Goal: Register for event/course

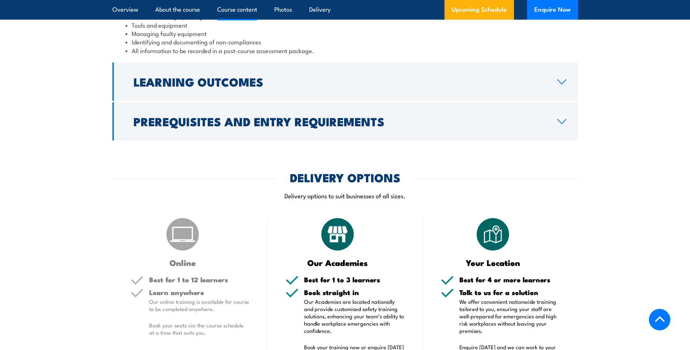
scroll to position [946, 0]
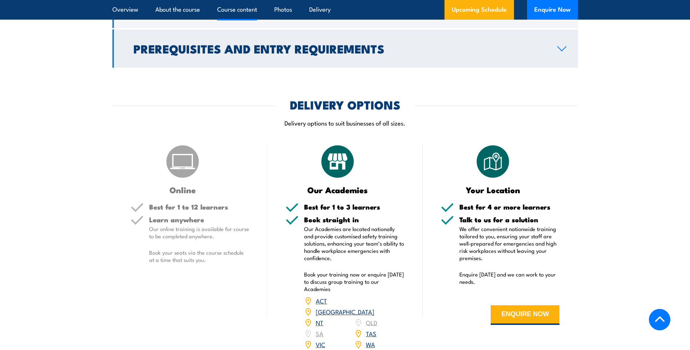
click at [177, 53] on h2 "Prerequisites and Entry Requirements" at bounding box center [340, 48] width 412 height 10
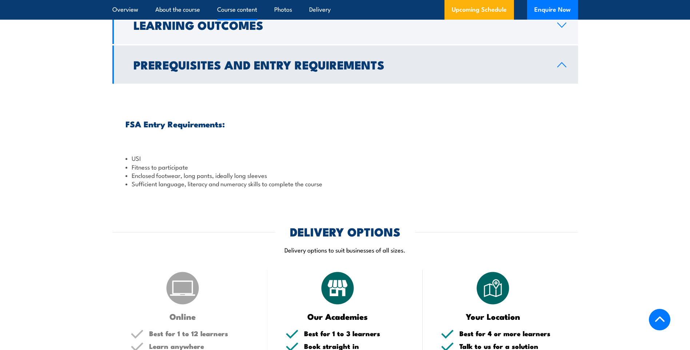
scroll to position [674, 0]
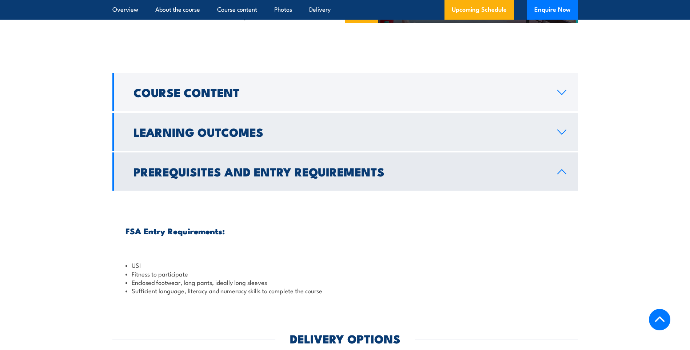
click at [177, 137] on h2 "Learning Outcomes" at bounding box center [340, 132] width 412 height 10
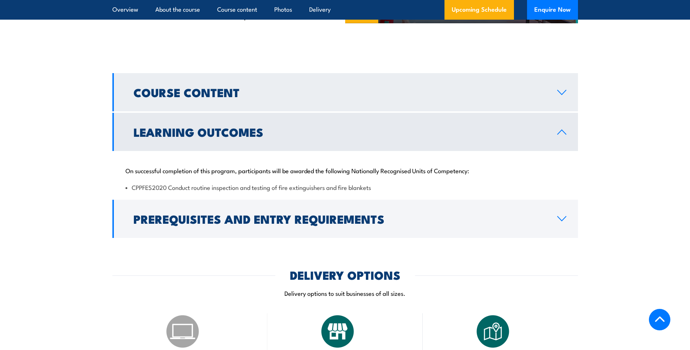
click at [175, 111] on link "Course Content" at bounding box center [345, 92] width 466 height 38
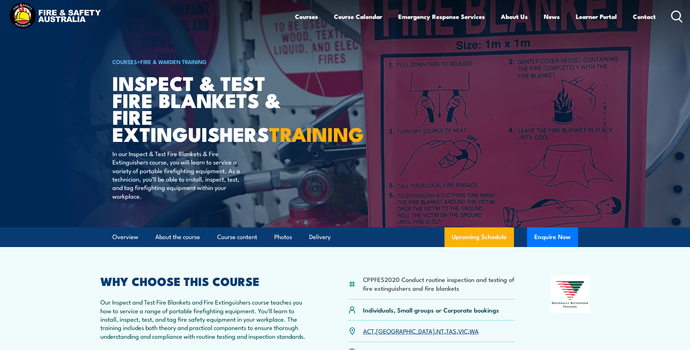
scroll to position [0, 0]
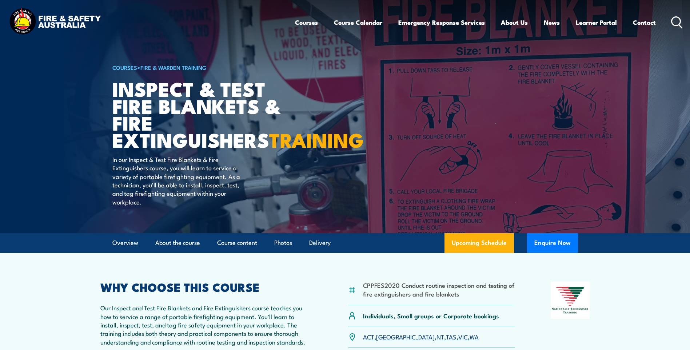
click at [162, 118] on h1 "Inspect & Test Fire Blankets & Fire Extinguishers TRAINING" at bounding box center [202, 114] width 180 height 68
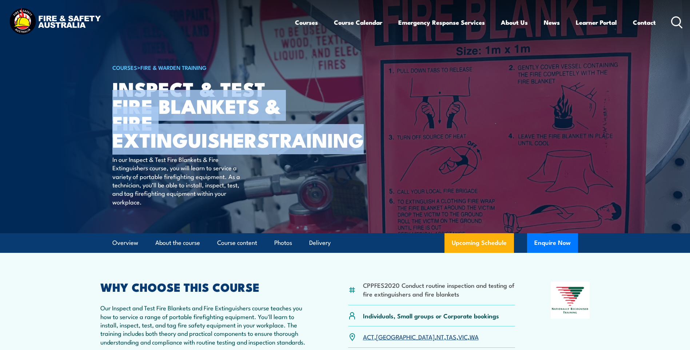
drag, startPoint x: 207, startPoint y: 158, endPoint x: 112, endPoint y: 98, distance: 112.4
click at [112, 98] on h1 "Inspect & Test Fire Blankets & Fire Extinguishers TRAINING" at bounding box center [202, 114] width 180 height 68
click at [108, 81] on img at bounding box center [345, 116] width 690 height 233
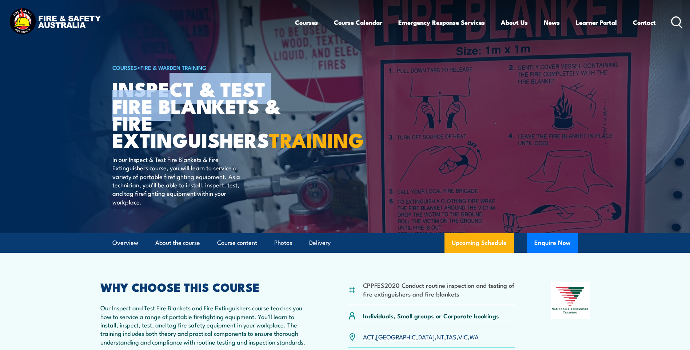
click at [175, 104] on h1 "Inspect & Test Fire Blankets & Fire Extinguishers TRAINING" at bounding box center [202, 114] width 180 height 68
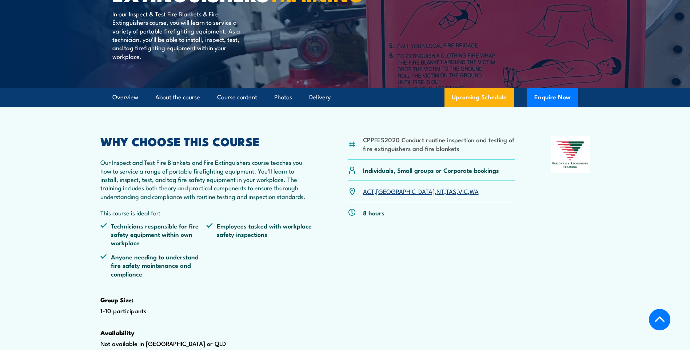
scroll to position [182, 0]
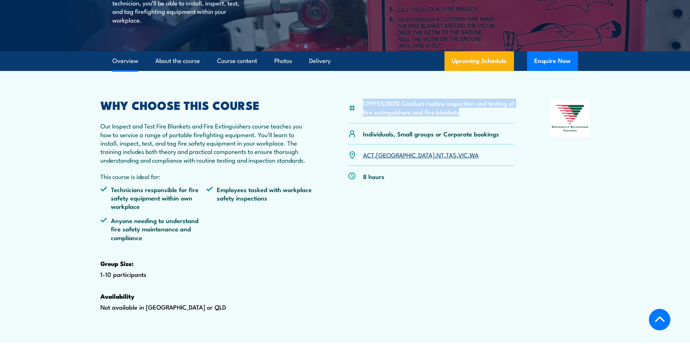
drag, startPoint x: 462, startPoint y: 128, endPoint x: 363, endPoint y: 124, distance: 99.0
click at [363, 116] on li "CPPFES2020 Conduct routine inspection and testing of fire extinguishers and fir…" at bounding box center [439, 107] width 152 height 17
drag, startPoint x: 363, startPoint y: 124, endPoint x: 377, endPoint y: 124, distance: 14.2
copy li "CPPFES2020 Conduct routine inspection and testing of fire extinguishers and fir…"
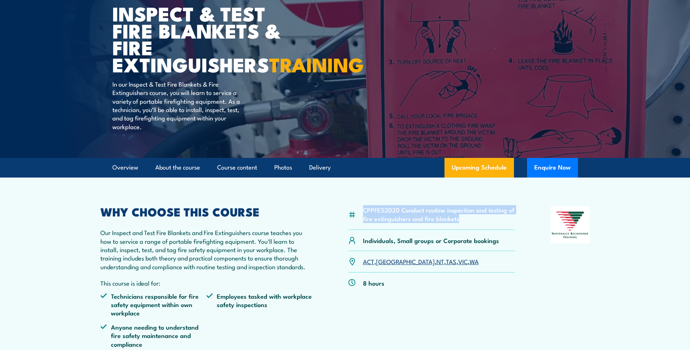
scroll to position [0, 0]
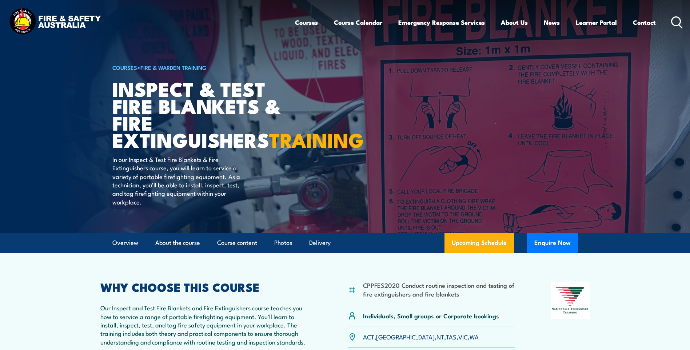
drag, startPoint x: 103, startPoint y: 25, endPoint x: 52, endPoint y: 20, distance: 51.2
click at [52, 20] on div "Courses Course Calendar Emergency Response Services Services Overview Emergency…" at bounding box center [345, 22] width 676 height 31
click at [243, 16] on div "Courses Course Calendar Emergency Response Services Services Overview Emergency…" at bounding box center [345, 22] width 676 height 31
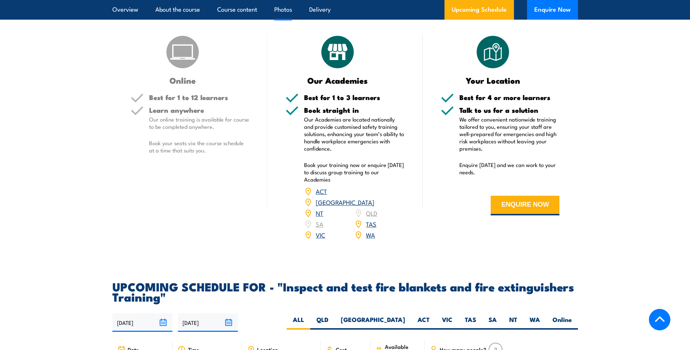
scroll to position [1055, 0]
click at [371, 239] on link "WA" at bounding box center [370, 235] width 9 height 9
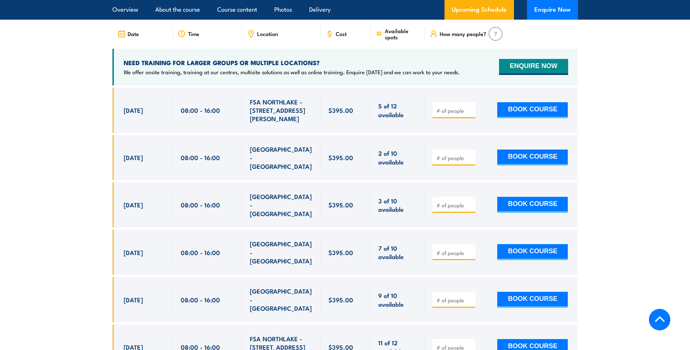
scroll to position [1388, 0]
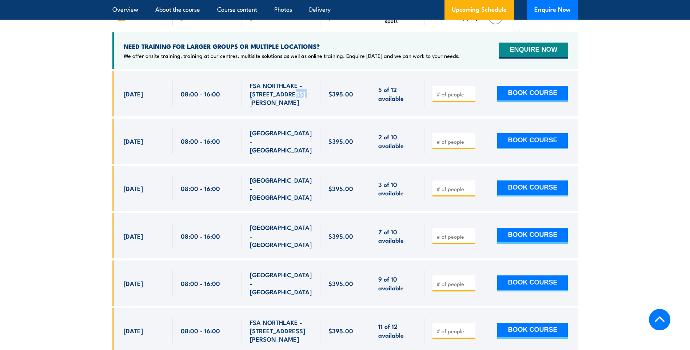
drag, startPoint x: 301, startPoint y: 110, endPoint x: 287, endPoint y: 108, distance: 14.0
click at [287, 107] on span "FSA NORTHLAKE - [STREET_ADDRESS][PERSON_NAME]" at bounding box center [281, 93] width 63 height 25
drag, startPoint x: 287, startPoint y: 108, endPoint x: 260, endPoint y: 103, distance: 27.6
click at [260, 103] on span "FSA NORTHLAKE - [STREET_ADDRESS][PERSON_NAME]" at bounding box center [281, 93] width 63 height 25
drag, startPoint x: 251, startPoint y: 100, endPoint x: 303, endPoint y: 108, distance: 53.0
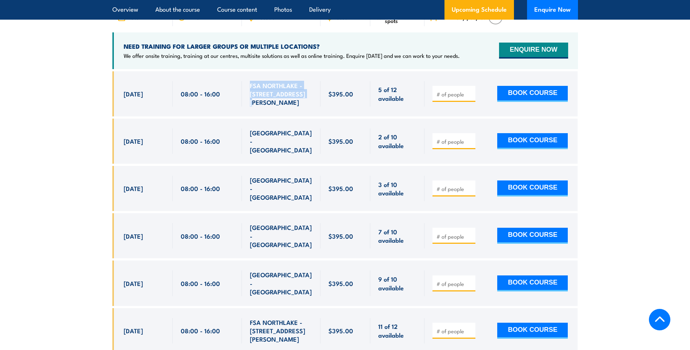
click at [303, 107] on span "FSA NORTHLAKE - [STREET_ADDRESS][PERSON_NAME]" at bounding box center [281, 93] width 63 height 25
drag, startPoint x: 303, startPoint y: 108, endPoint x: 307, endPoint y: 134, distance: 26.8
click at [307, 134] on div "[GEOGRAPHIC_DATA] - [GEOGRAPHIC_DATA]" at bounding box center [281, 140] width 63 height 25
click at [341, 20] on span "Cost" at bounding box center [341, 17] width 11 height 6
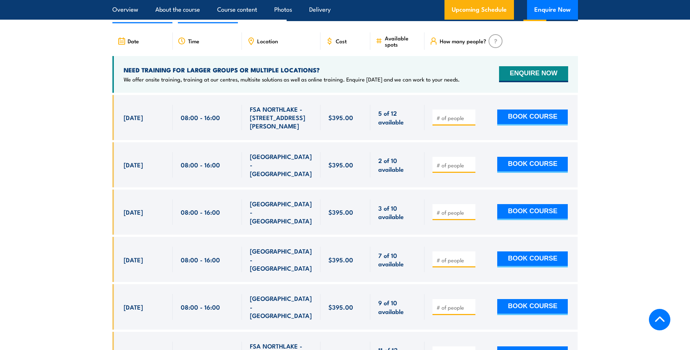
scroll to position [1351, 0]
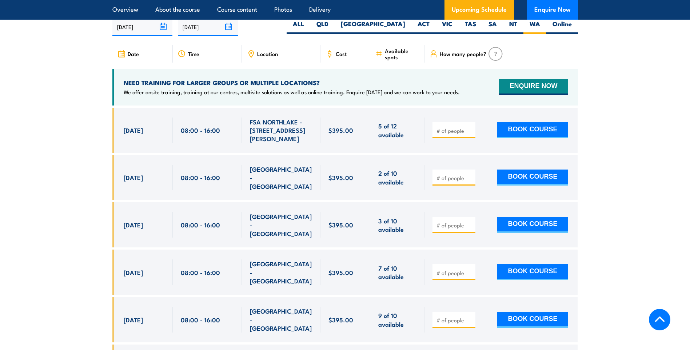
click at [263, 57] on span "Location" at bounding box center [267, 54] width 21 height 6
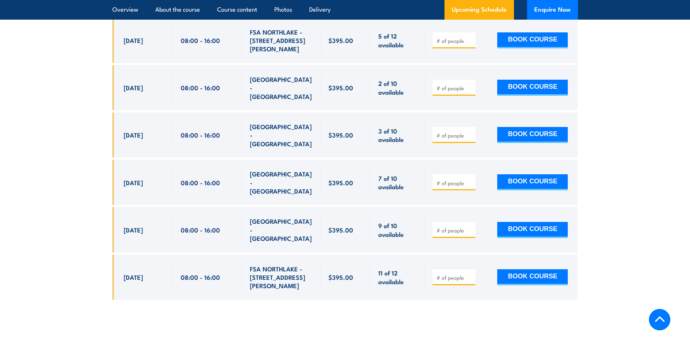
scroll to position [1324, 0]
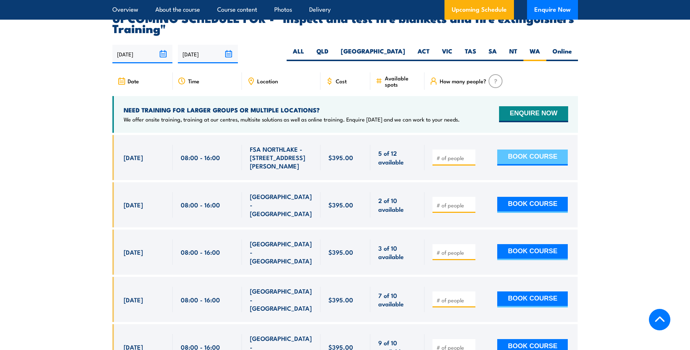
click at [525, 166] on button "BOOK COURSE" at bounding box center [532, 158] width 71 height 16
type input "1"
click at [528, 122] on button "ENQUIRE NOW" at bounding box center [533, 114] width 69 height 16
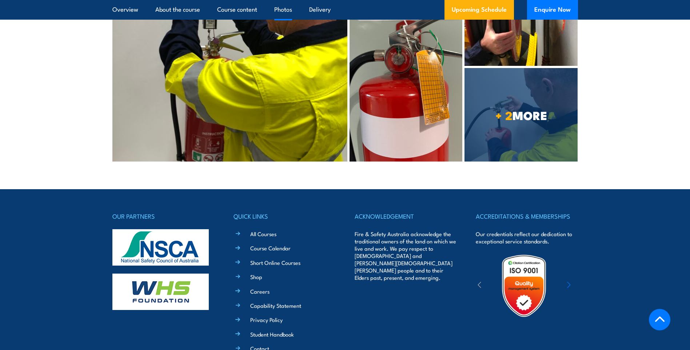
scroll to position [2161, 0]
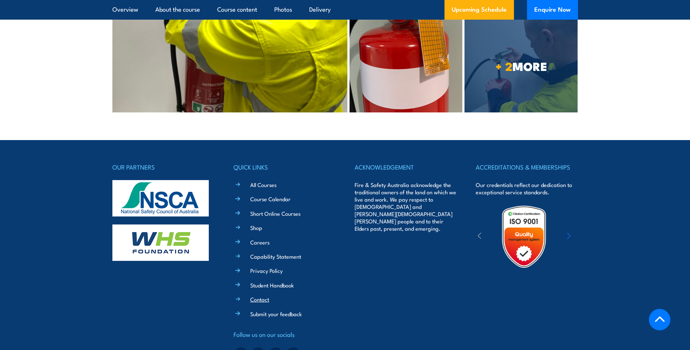
click at [257, 295] on link "Contact" at bounding box center [259, 299] width 19 height 8
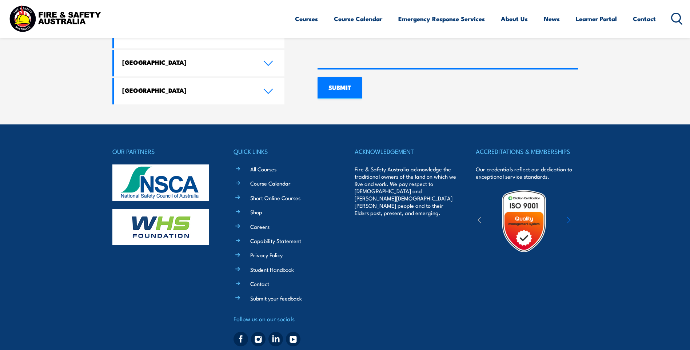
scroll to position [562, 0]
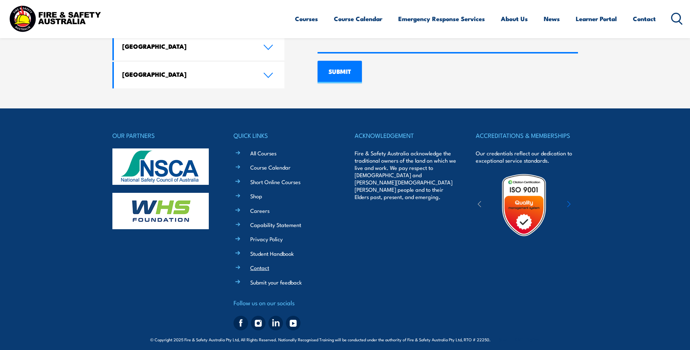
click at [257, 264] on link "Contact" at bounding box center [259, 268] width 19 height 8
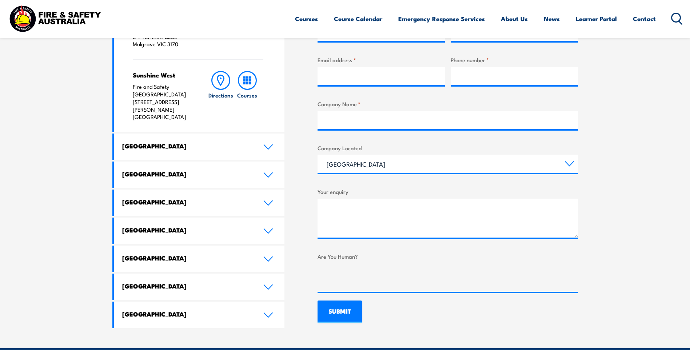
scroll to position [364, 0]
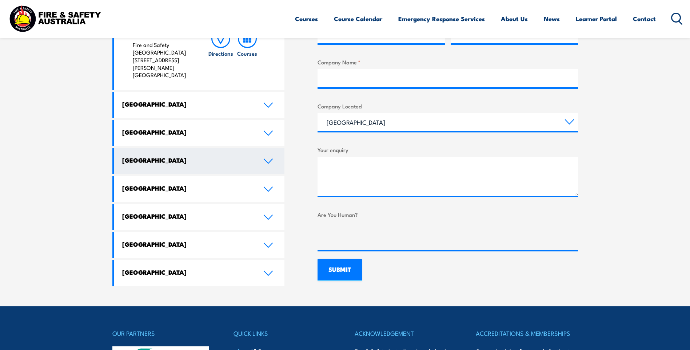
click at [164, 156] on h4 "Western Australia" at bounding box center [187, 160] width 130 height 8
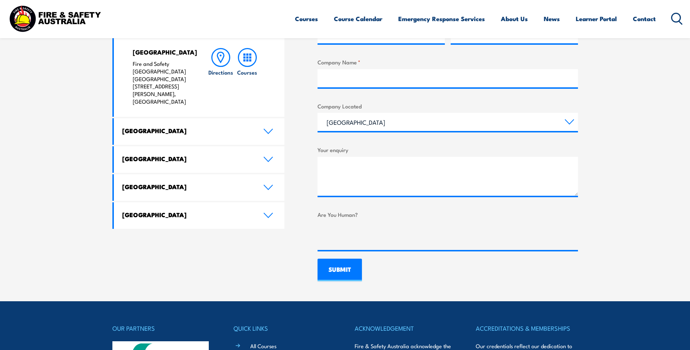
drag, startPoint x: 183, startPoint y: 86, endPoint x: 132, endPoint y: 66, distance: 54.7
click at [132, 66] on div "North Lake Fire and Safety Australia WHS Centre 128 Farrington Road, North Lake…" at bounding box center [199, 76] width 171 height 80
drag, startPoint x: 132, startPoint y: 66, endPoint x: 138, endPoint y: 68, distance: 6.4
copy p "Fire and Safety Australia WHS Centre 128 Farrington Road, North Lake WA 6163"
